Goal: Task Accomplishment & Management: Use online tool/utility

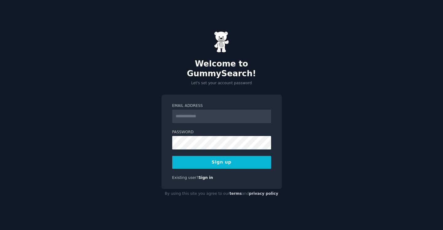
click at [194, 110] on input "Email Address" at bounding box center [221, 117] width 99 height 14
click at [166, 143] on div "Email Address Password 8 or more characters Alphanumeric characters No common p…" at bounding box center [221, 142] width 120 height 95
click at [191, 114] on input "Email Address" at bounding box center [221, 117] width 99 height 14
type input "**********"
click at [241, 160] on button "Sign up" at bounding box center [221, 162] width 99 height 13
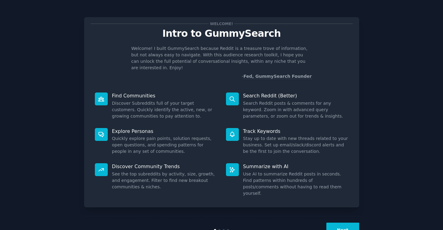
click at [343, 223] on button "Next" at bounding box center [342, 230] width 33 height 15
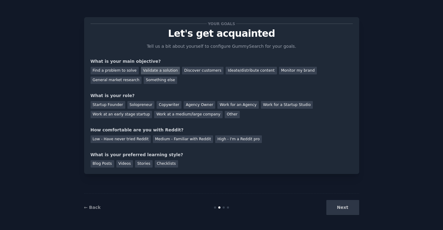
click at [171, 71] on div "Validate a solution" at bounding box center [160, 71] width 39 height 8
click at [186, 72] on div "Discover customers" at bounding box center [202, 71] width 41 height 8
click at [167, 72] on div "Validate a solution" at bounding box center [160, 71] width 39 height 8
click at [116, 105] on div "Startup Founder" at bounding box center [108, 105] width 35 height 8
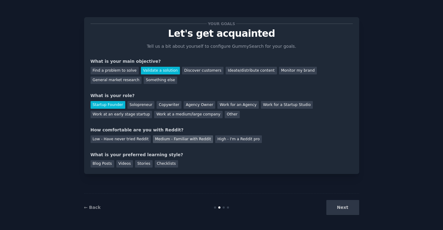
click at [200, 140] on div "Medium - Familiar with Reddit" at bounding box center [183, 140] width 60 height 8
click at [219, 140] on div "High - I'm a Reddit pro" at bounding box center [238, 140] width 47 height 8
click at [121, 164] on div "Videos" at bounding box center [124, 164] width 17 height 8
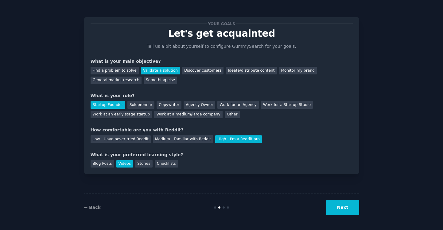
click at [355, 209] on button "Next" at bounding box center [342, 207] width 33 height 15
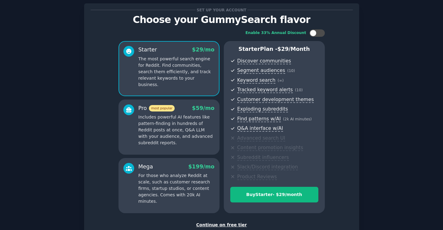
scroll to position [20, 0]
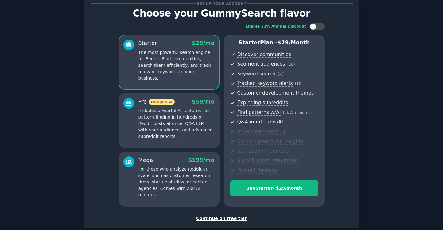
click at [225, 219] on div "Continue on free tier" at bounding box center [222, 219] width 262 height 6
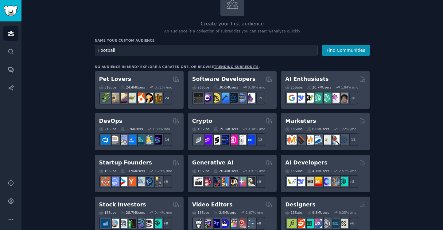
scroll to position [47, 0]
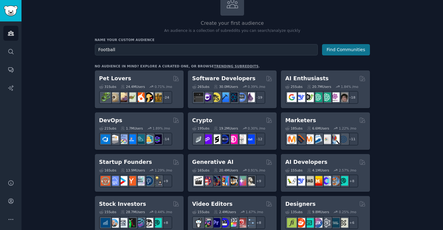
type input "Football"
click at [341, 48] on button "Find Communities" at bounding box center [346, 49] width 48 height 11
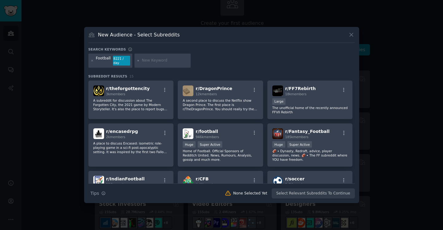
click at [120, 62] on div "8221 / day" at bounding box center [121, 61] width 17 height 10
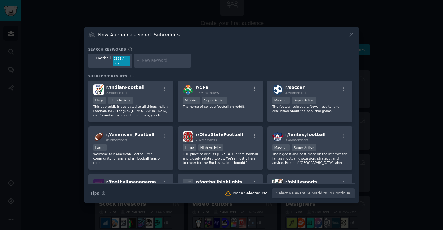
scroll to position [92, 0]
click at [149, 60] on input "text" at bounding box center [165, 61] width 47 height 6
type input "Football trials"
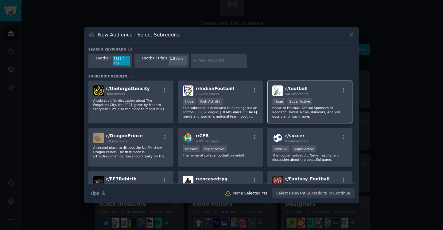
click at [317, 110] on p "Home of Football. Official Sponsors of Redditch United. News, Rumours, Analysis…" at bounding box center [309, 112] width 75 height 13
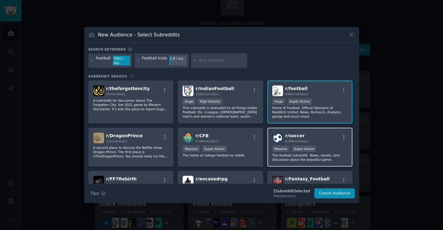
click at [317, 135] on div "r/ soccer 8.6M members" at bounding box center [309, 138] width 75 height 11
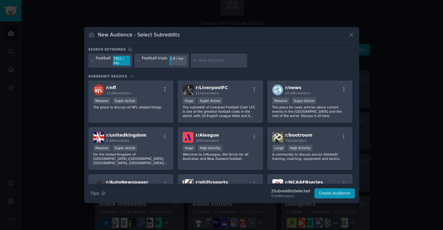
scroll to position [236, 0]
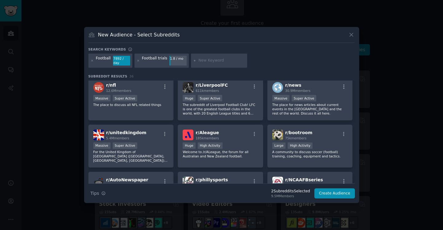
click at [161, 59] on div "Football trials" at bounding box center [154, 61] width 25 height 10
click at [102, 59] on div "Football" at bounding box center [103, 61] width 15 height 10
click at [201, 55] on div at bounding box center [219, 61] width 56 height 14
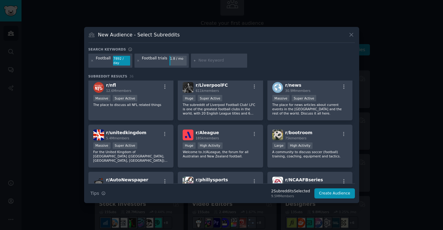
click at [202, 60] on input "text" at bounding box center [221, 61] width 47 height 6
click at [137, 62] on div at bounding box center [138, 61] width 3 height 10
click at [138, 61] on icon at bounding box center [138, 60] width 3 height 3
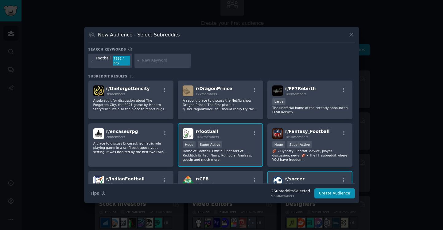
click at [152, 59] on input "text" at bounding box center [165, 61] width 47 height 6
type input "bootrom"
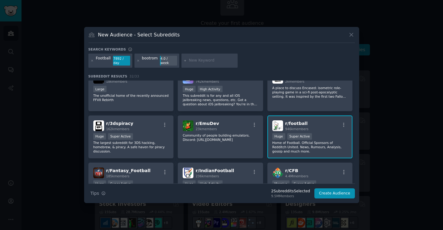
scroll to position [64, 0]
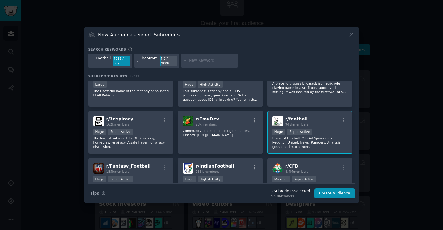
click at [137, 60] on icon at bounding box center [138, 60] width 3 height 3
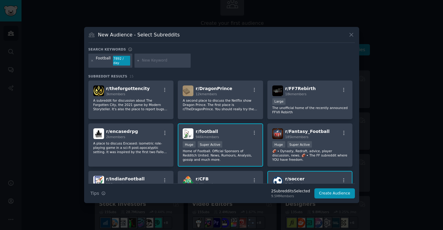
click at [145, 61] on input "text" at bounding box center [165, 61] width 47 height 6
type input "Soccer"
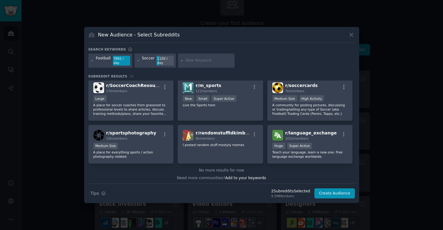
scroll to position [427, 0]
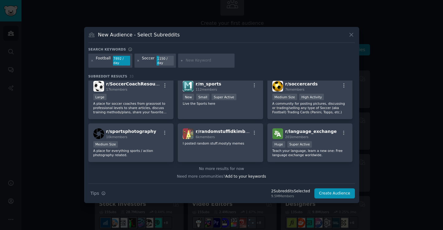
click at [137, 61] on icon at bounding box center [138, 61] width 2 height 2
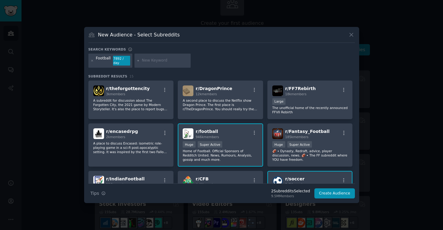
click at [159, 62] on input "text" at bounding box center [165, 61] width 47 height 6
type input "f"
type input "grassroots"
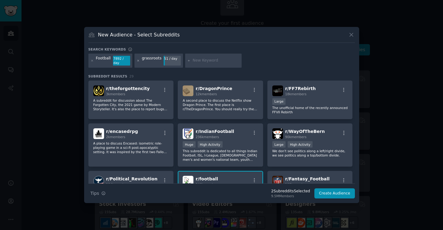
click at [138, 60] on icon at bounding box center [138, 60] width 3 height 3
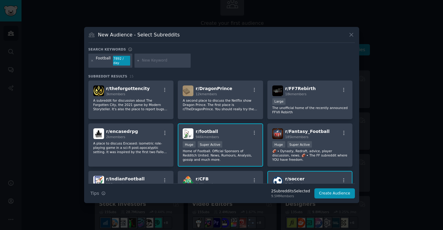
drag, startPoint x: 147, startPoint y: 61, endPoint x: 146, endPoint y: 58, distance: 3.6
click at [147, 61] on input "text" at bounding box center [165, 61] width 47 height 6
type input "London"
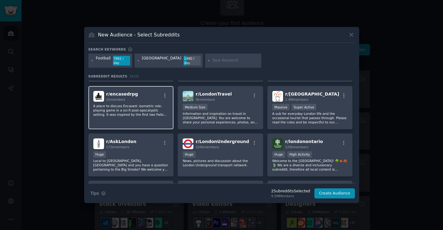
scroll to position [40, 0]
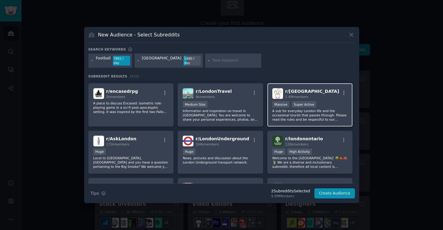
click at [291, 119] on p "A sub for everyday London life and the occasional tourist that passes through. …" at bounding box center [309, 115] width 75 height 13
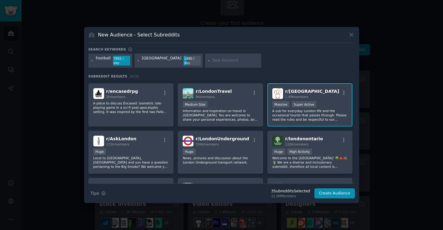
click at [212, 61] on input "text" at bounding box center [235, 61] width 47 height 6
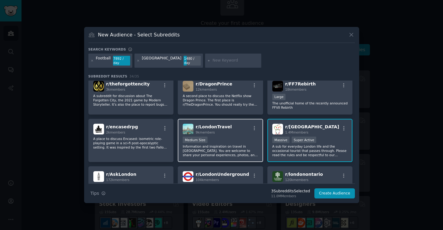
scroll to position [0, 0]
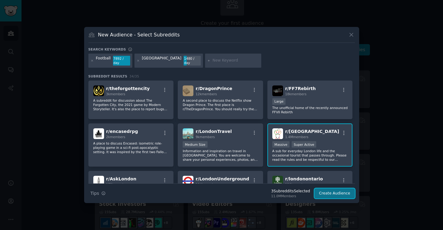
click at [325, 191] on button "Create Audience" at bounding box center [334, 194] width 41 height 10
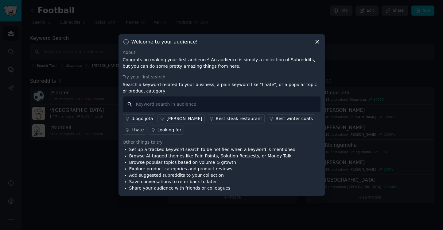
click at [258, 102] on input "text" at bounding box center [222, 105] width 198 height 16
type input "t"
type input "football trials"
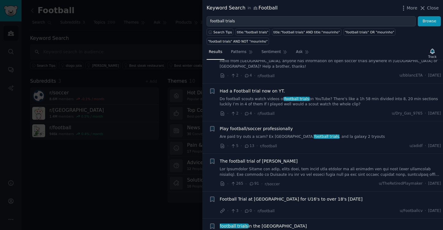
scroll to position [78, 0]
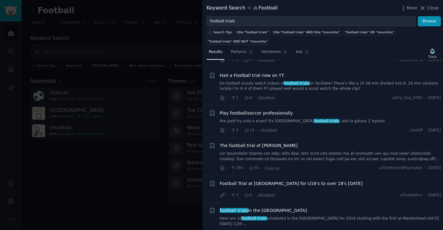
click at [430, 3] on div "Keyword Search in Football More Close" at bounding box center [322, 8] width 241 height 16
click at [430, 6] on span "Close" at bounding box center [433, 8] width 12 height 6
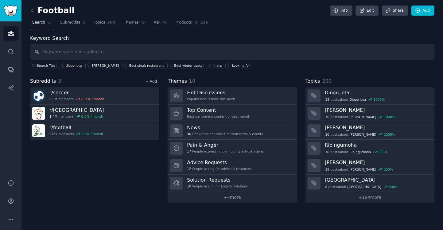
click at [154, 81] on link "+ Add" at bounding box center [151, 81] width 12 height 4
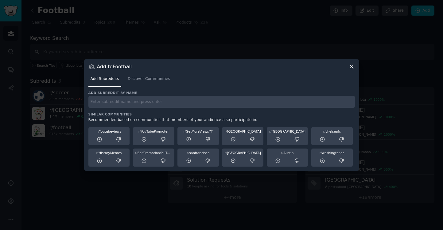
click at [143, 104] on input "text" at bounding box center [221, 102] width 266 height 12
type input "r/bootroom"
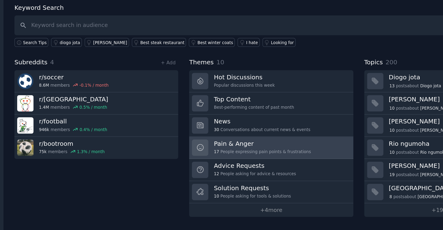
click at [221, 150] on div "17 People expressing pain points & frustrations" at bounding box center [225, 151] width 76 height 4
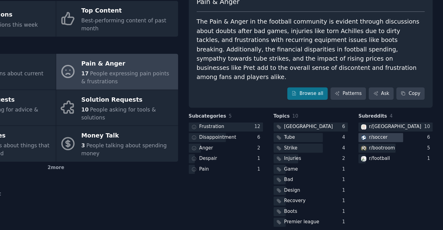
click at [396, 152] on div "r/ soccer" at bounding box center [390, 155] width 15 height 6
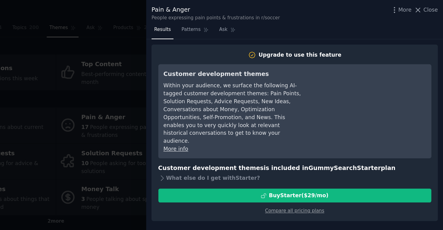
click at [363, 6] on div "Pain & Anger People expressing pain points & frustrations in r/soccer More Close" at bounding box center [322, 10] width 232 height 13
click at [430, 10] on span "Close" at bounding box center [433, 8] width 12 height 6
